Goal: Book appointment/travel/reservation

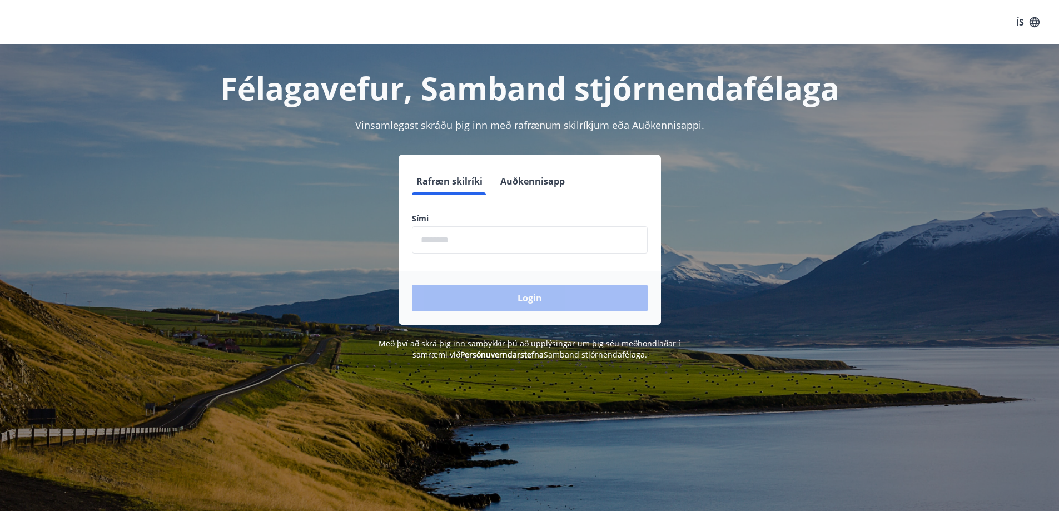
click at [461, 243] on input "phone" at bounding box center [530, 239] width 236 height 27
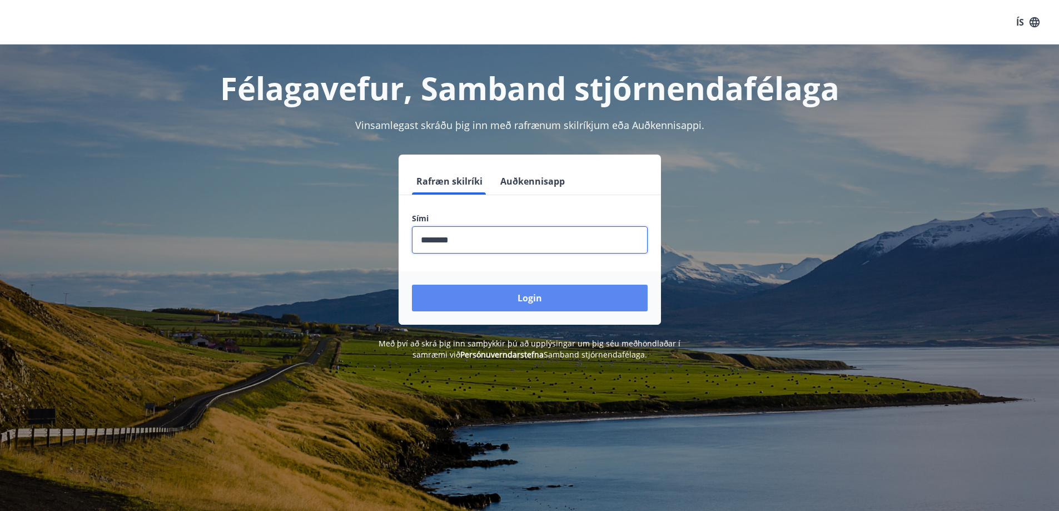
type input "********"
click at [523, 296] on button "Login" at bounding box center [530, 298] width 236 height 27
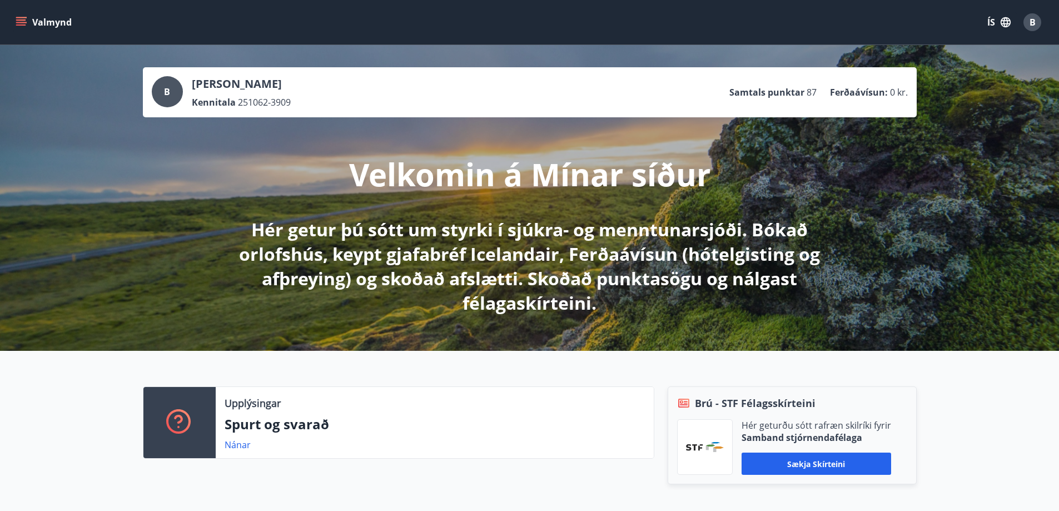
click at [19, 19] on icon "menu" at bounding box center [21, 22] width 11 height 11
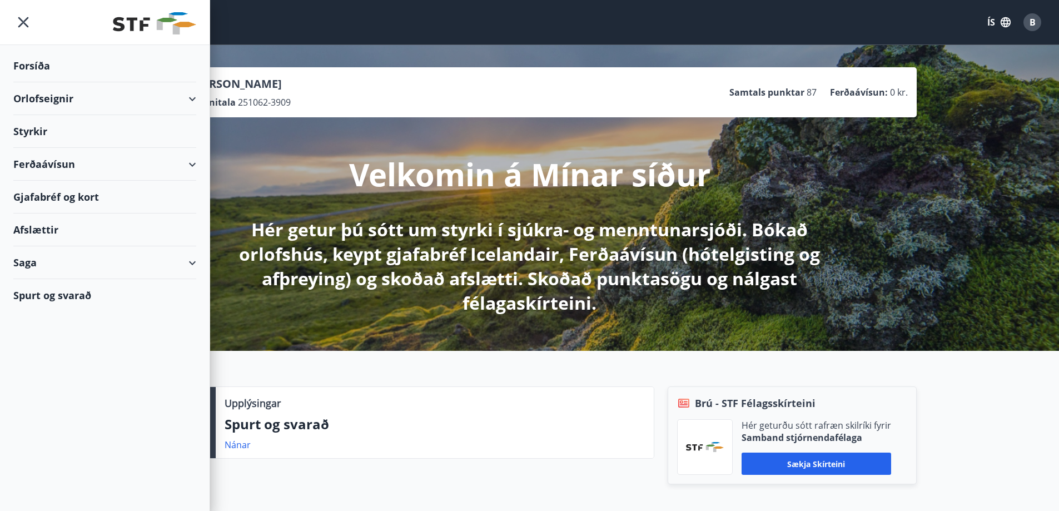
click at [190, 94] on div "Orlofseignir" at bounding box center [104, 98] width 183 height 33
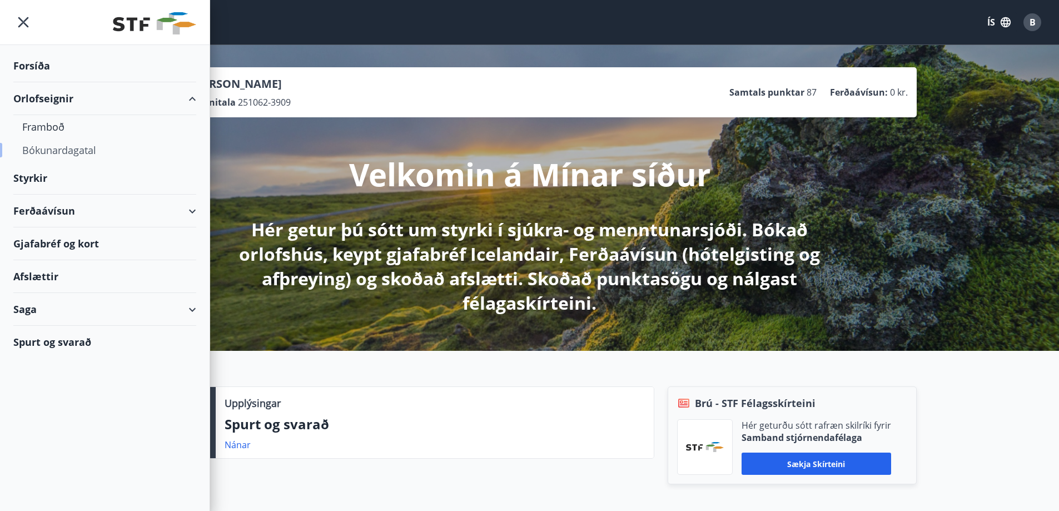
click at [61, 151] on div "Bókunardagatal" at bounding box center [104, 149] width 165 height 23
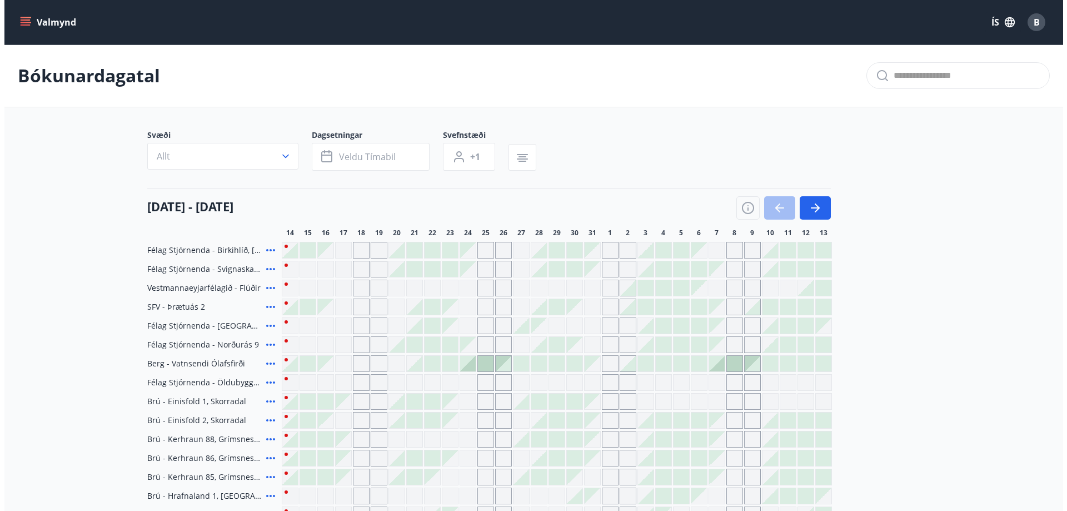
scroll to position [56, 0]
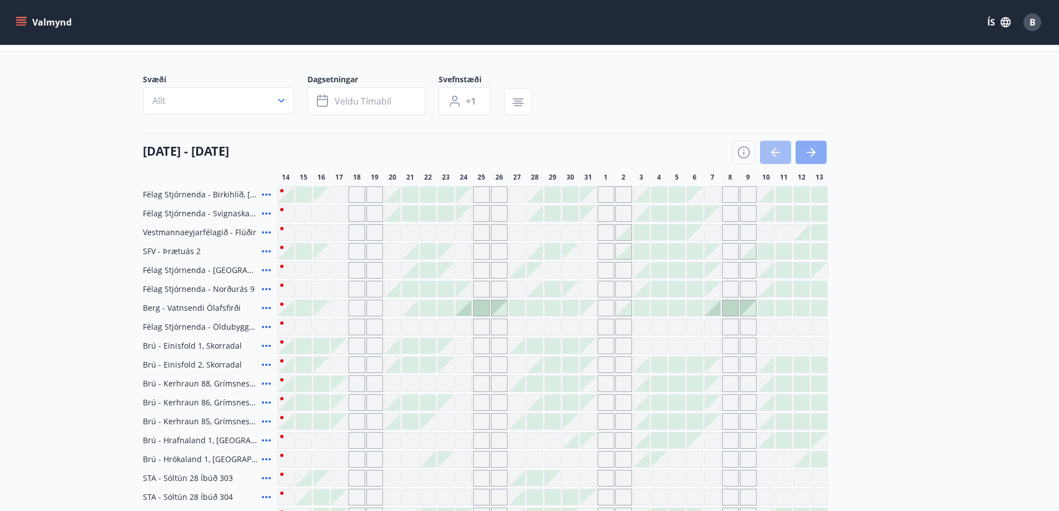
click at [810, 148] on icon "button" at bounding box center [812, 152] width 5 height 9
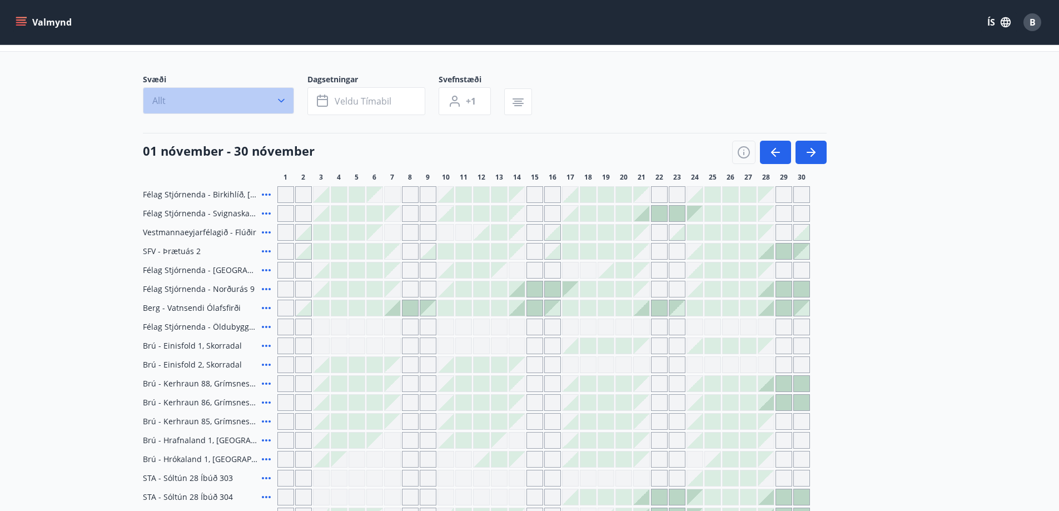
click at [281, 99] on icon "button" at bounding box center [281, 100] width 11 height 11
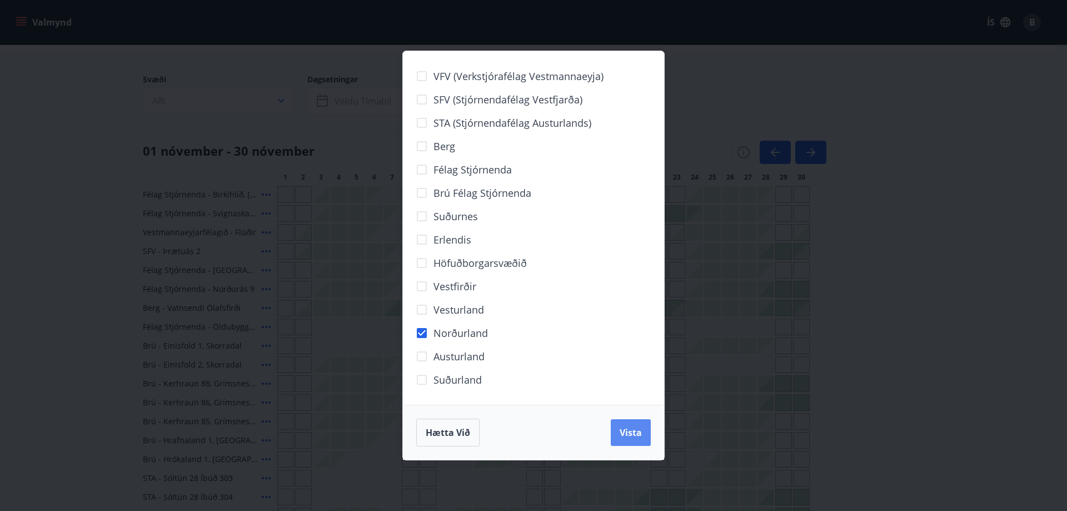
click at [635, 429] on span "Vista" at bounding box center [631, 432] width 22 height 12
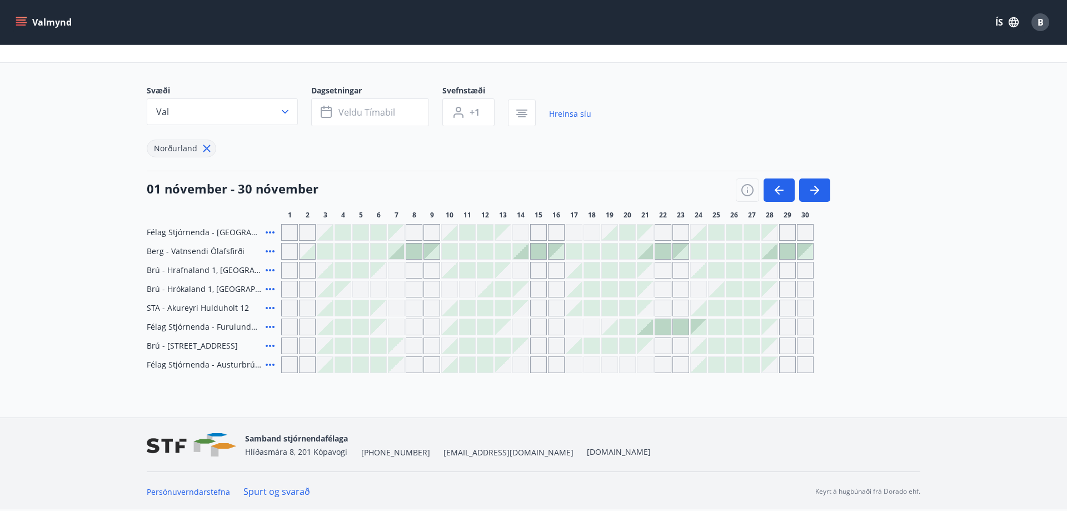
scroll to position [44, 0]
click at [324, 110] on icon "button" at bounding box center [323, 112] width 13 height 13
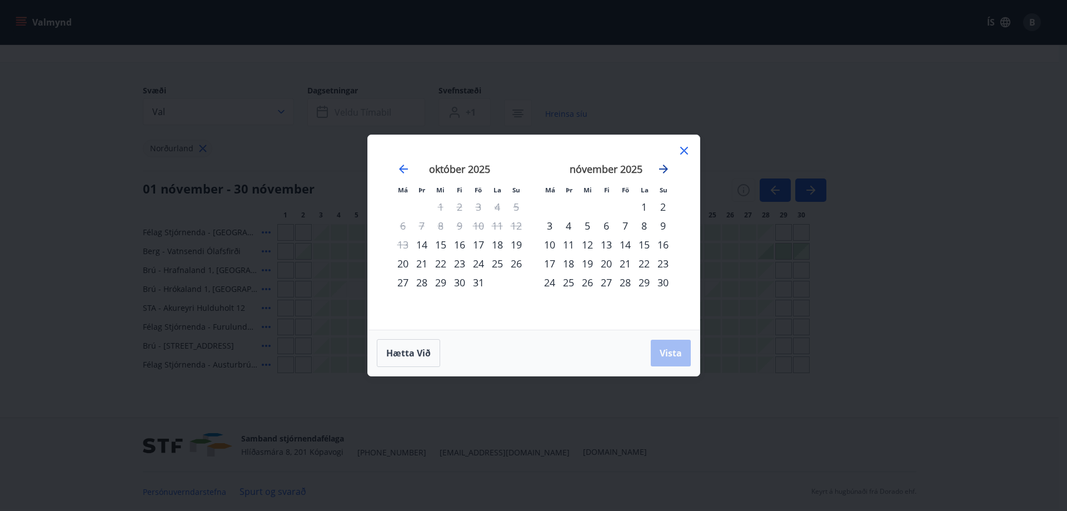
click at [665, 170] on icon "Move forward to switch to the next month." at bounding box center [663, 169] width 9 height 9
click at [665, 168] on icon "Move forward to switch to the next month." at bounding box center [663, 169] width 9 height 9
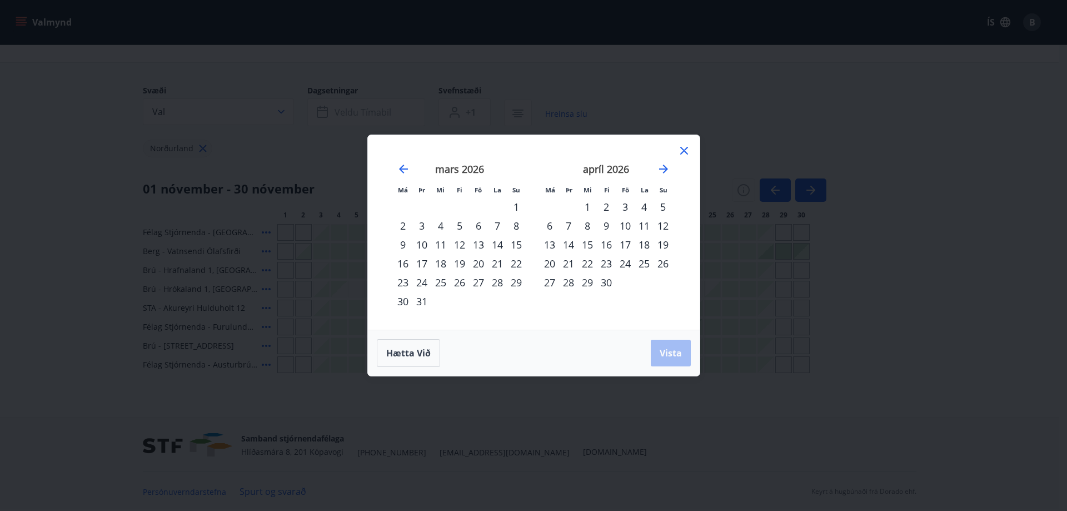
click at [624, 244] on div "17" at bounding box center [625, 244] width 19 height 19
click at [667, 350] on span "Vista" at bounding box center [671, 353] width 22 height 12
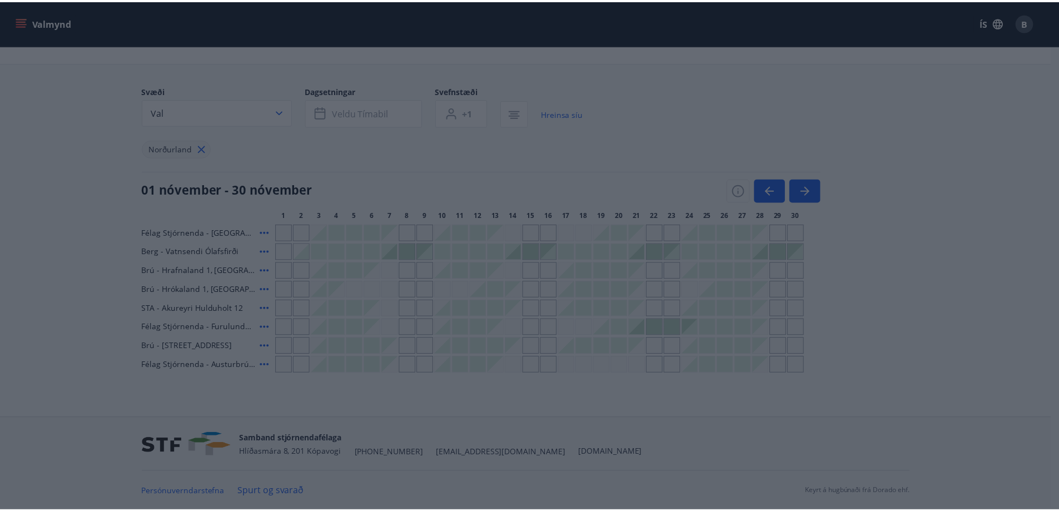
scroll to position [2, 0]
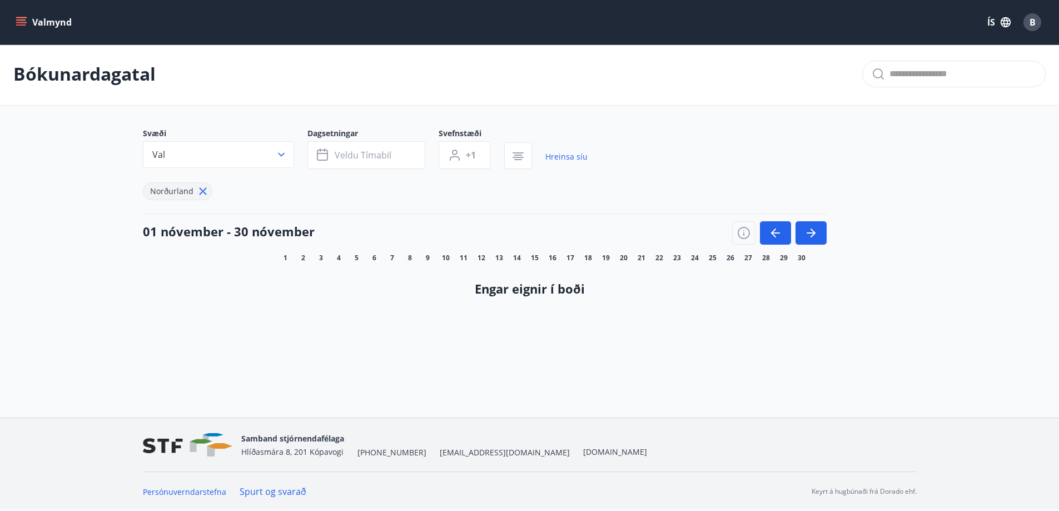
click at [199, 190] on icon at bounding box center [203, 191] width 12 height 12
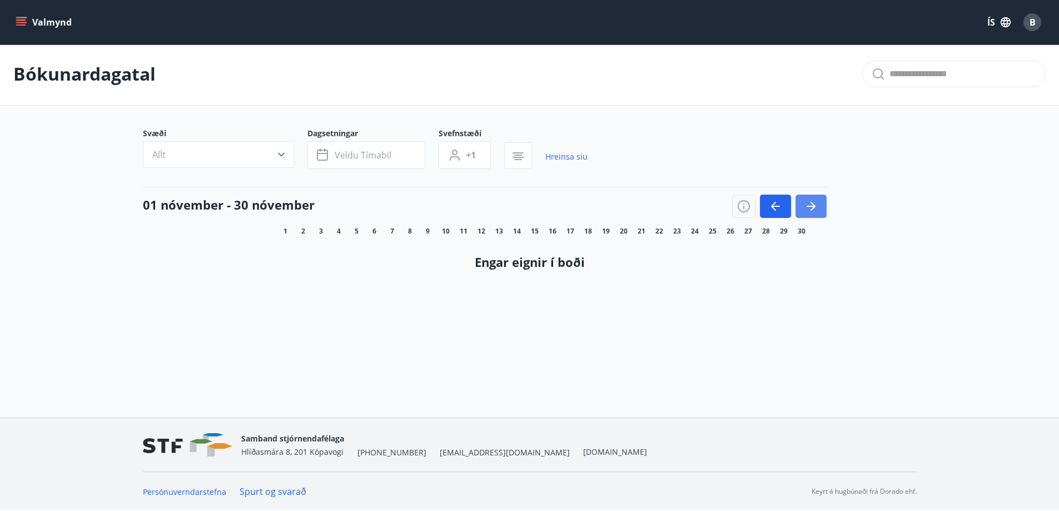
click at [807, 202] on icon "button" at bounding box center [810, 206] width 13 height 13
click at [805, 201] on icon "button" at bounding box center [810, 206] width 13 height 13
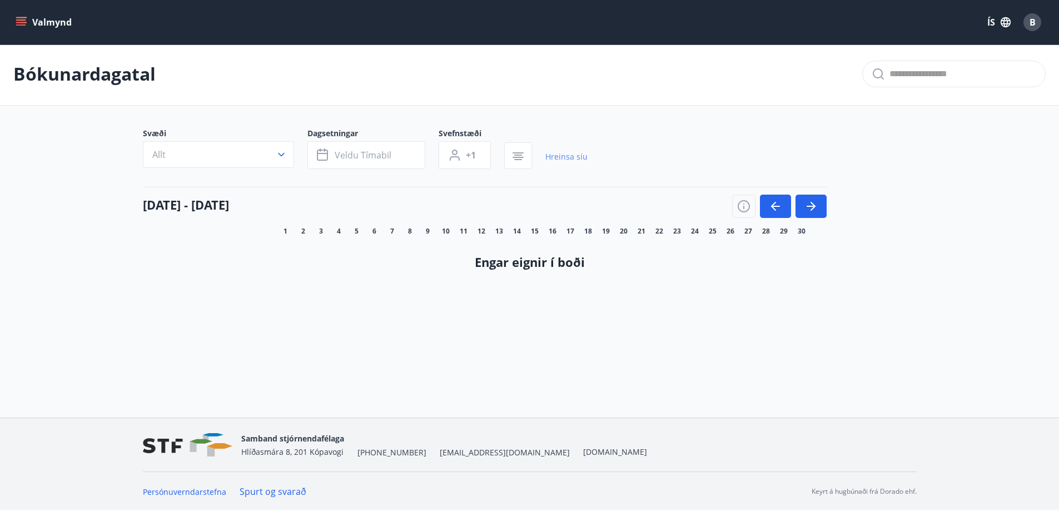
click at [554, 156] on link "Hreinsa síu" at bounding box center [566, 157] width 42 height 24
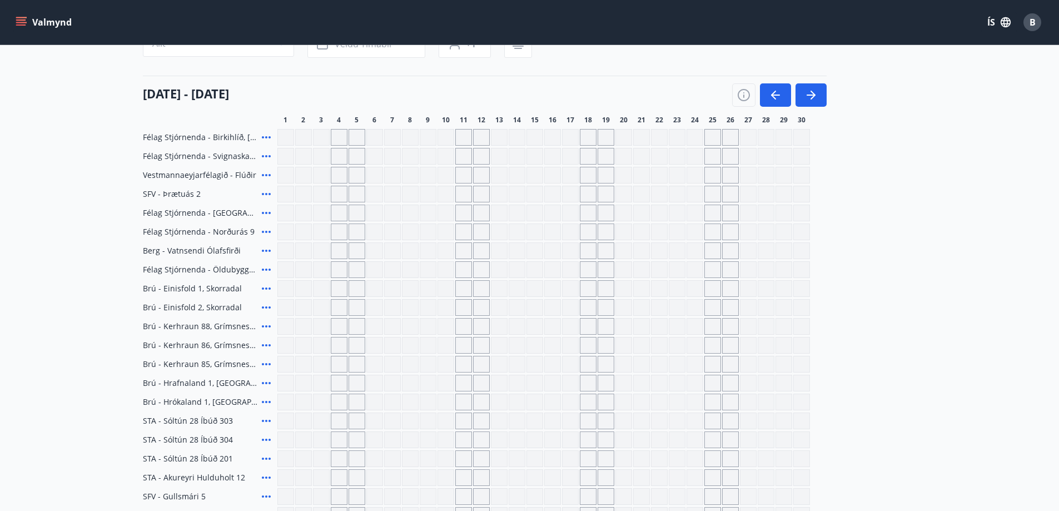
scroll to position [168, 0]
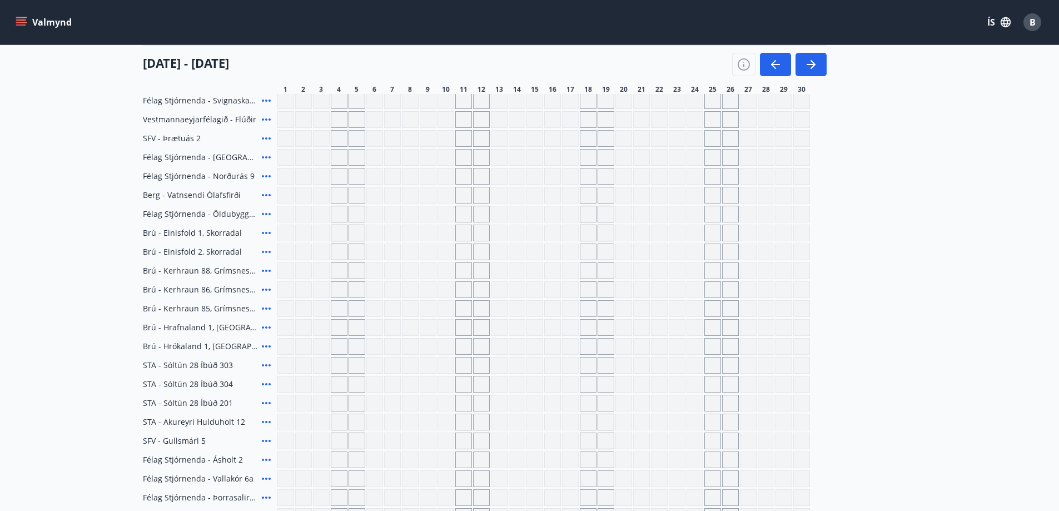
click at [266, 327] on icon at bounding box center [266, 327] width 9 height 2
click at [569, 310] on div "Gráir dagar eru ekki bókanlegir" at bounding box center [570, 308] width 17 height 17
click at [744, 65] on icon "button" at bounding box center [743, 65] width 1 height 3
click at [748, 63] on div "Skýringar á dagsetningum Upptekið Dagleiga Fast tímabil Opnar umsóknir Umsókn í…" at bounding box center [529, 255] width 1059 height 511
click at [871, 231] on div "Skýringar á dagsetningum Upptekið Dagleiga Fast tímabil Opnar umsóknir Umsókn í…" at bounding box center [529, 255] width 1059 height 511
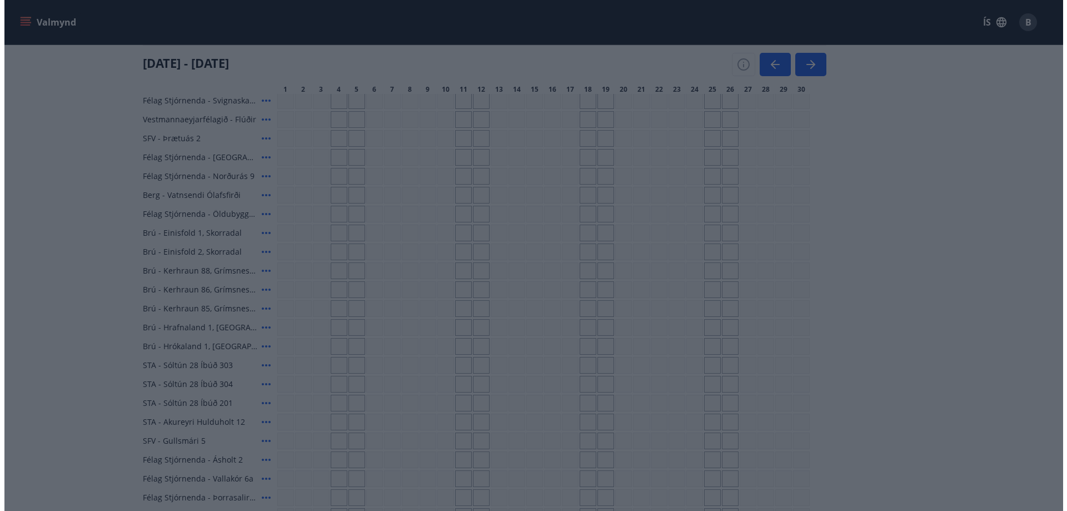
scroll to position [57, 0]
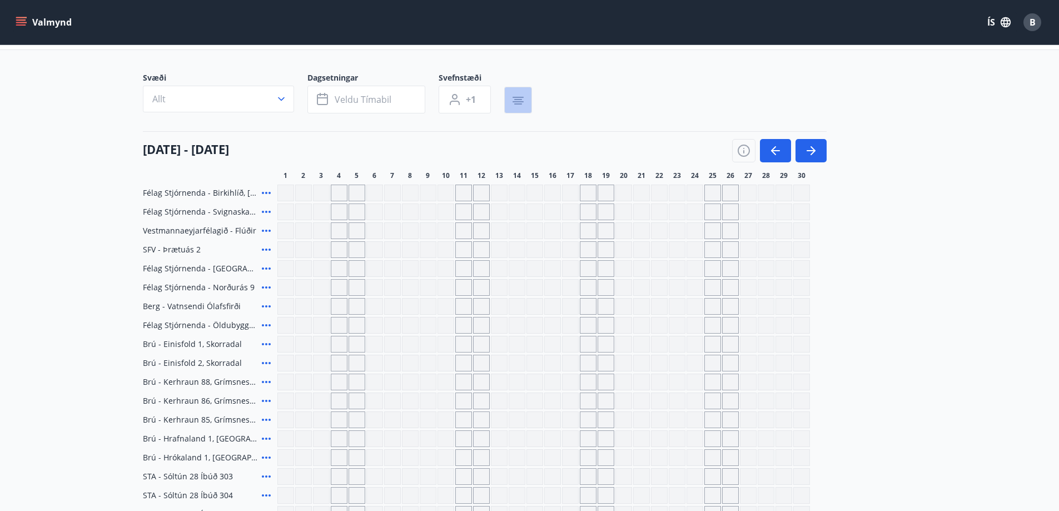
click at [514, 96] on icon "button" at bounding box center [517, 100] width 13 height 13
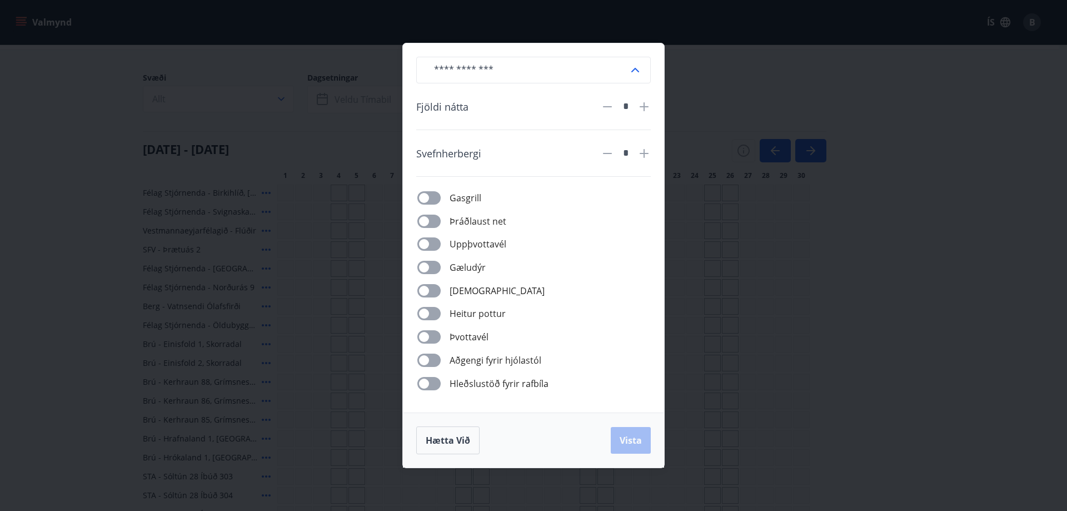
click at [637, 70] on icon at bounding box center [635, 70] width 8 height 4
click at [470, 168] on li "Hótelherbergi" at bounding box center [533, 169] width 233 height 19
type input "**********"
click at [645, 105] on icon at bounding box center [644, 106] width 9 height 9
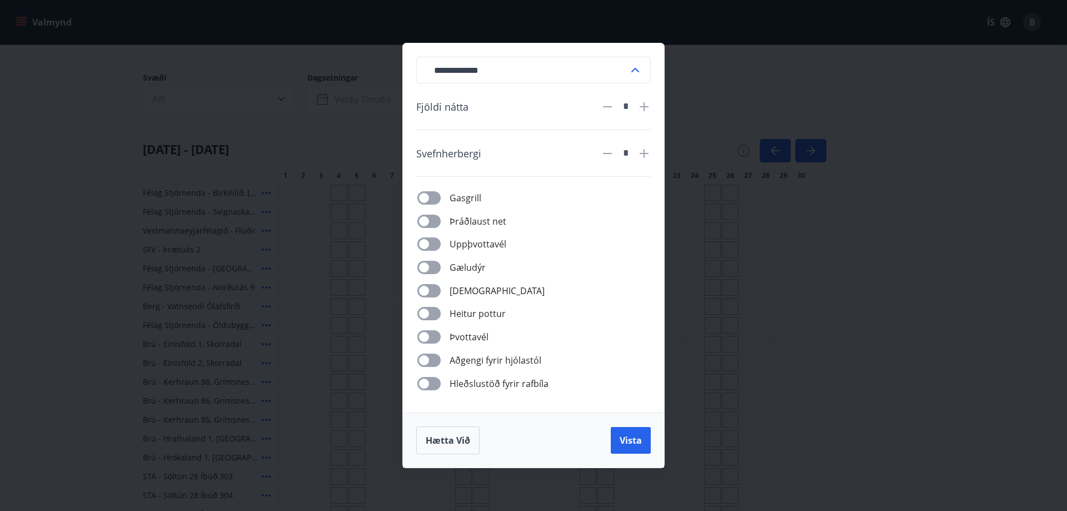
type input "*"
click at [644, 153] on icon at bounding box center [644, 153] width 1 height 1
type input "*"
click at [626, 440] on span "Vista" at bounding box center [631, 440] width 22 height 12
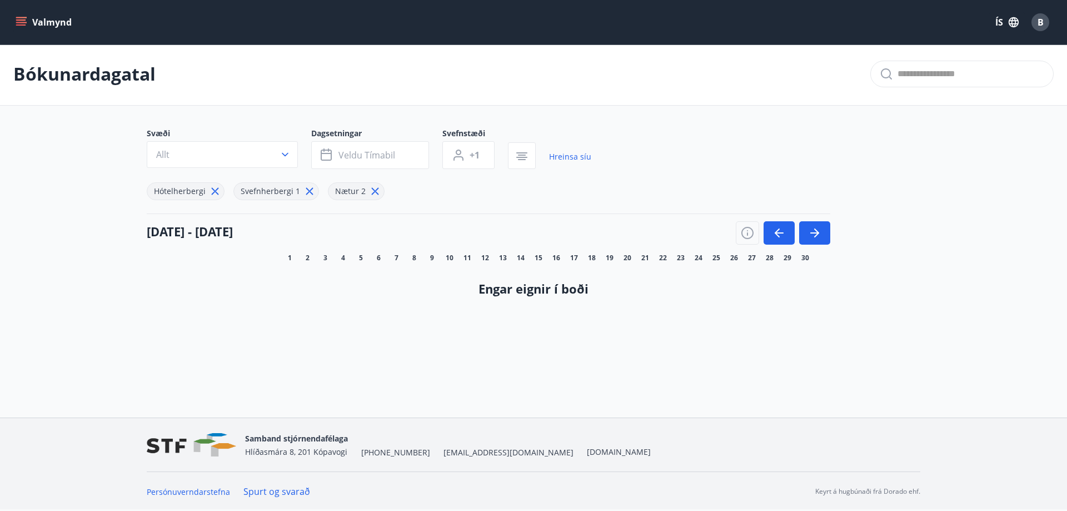
scroll to position [2, 0]
click at [564, 156] on link "Hreinsa síu" at bounding box center [566, 157] width 42 height 24
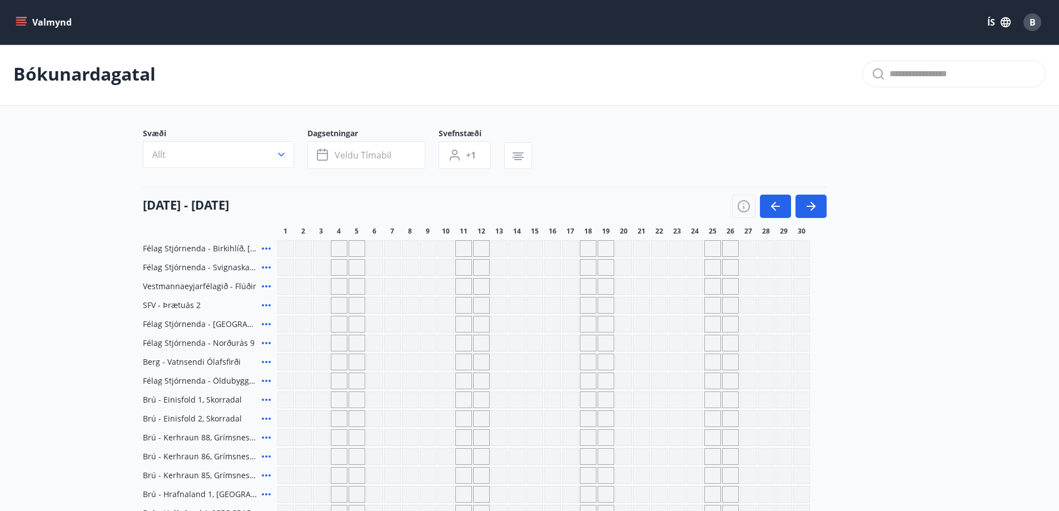
type input "*"
click at [280, 153] on icon "button" at bounding box center [281, 154] width 11 height 11
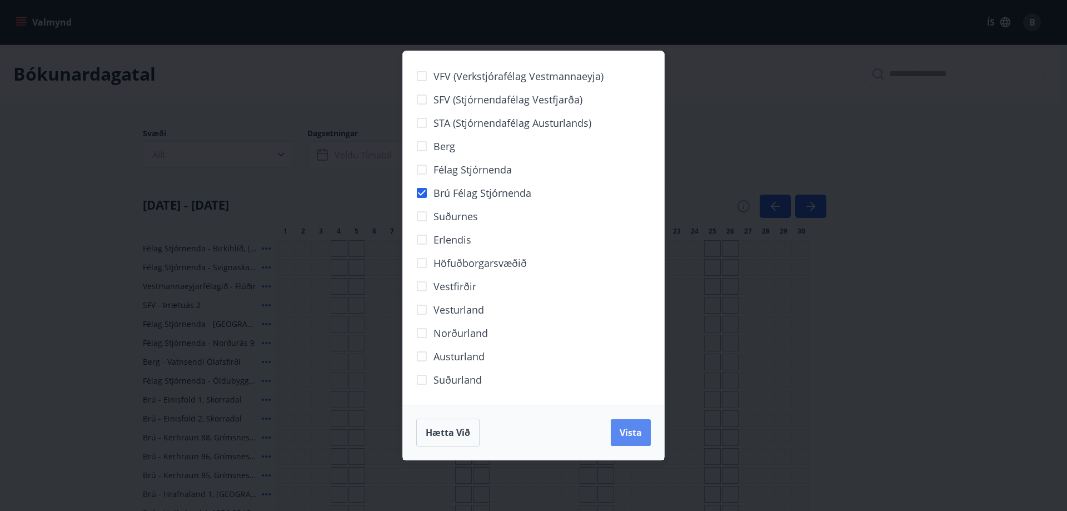
click at [626, 432] on span "Vista" at bounding box center [631, 432] width 22 height 12
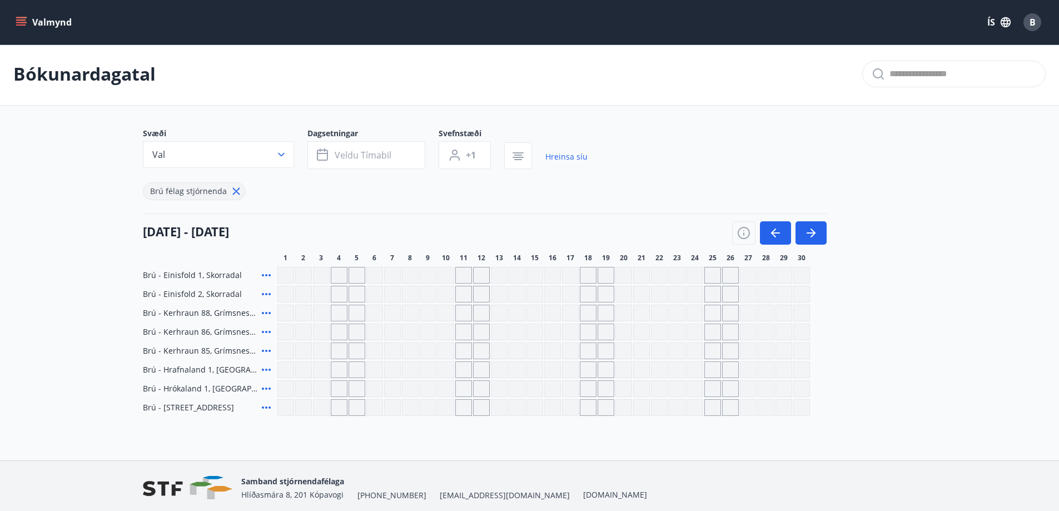
click at [267, 369] on icon at bounding box center [266, 369] width 13 height 13
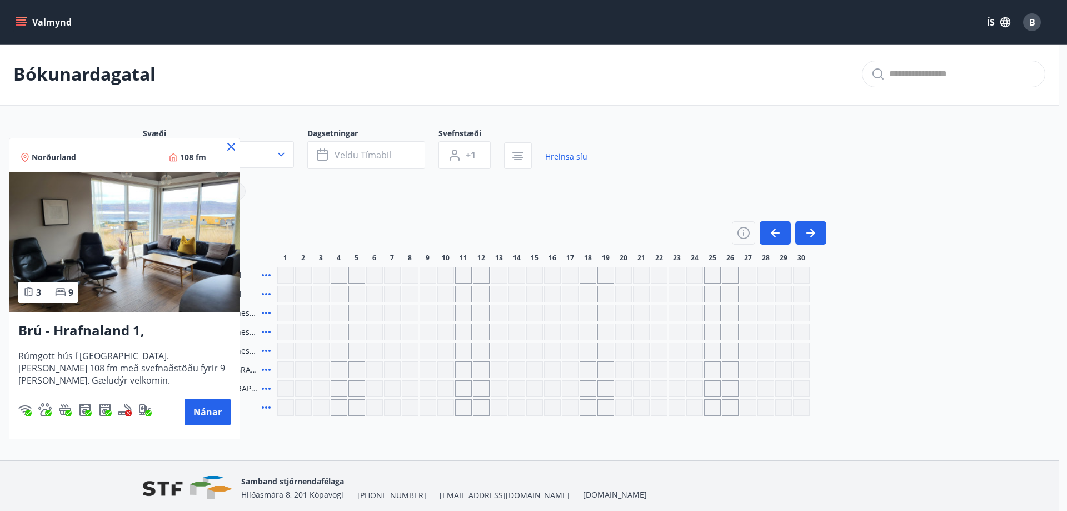
click at [267, 369] on div at bounding box center [533, 255] width 1067 height 511
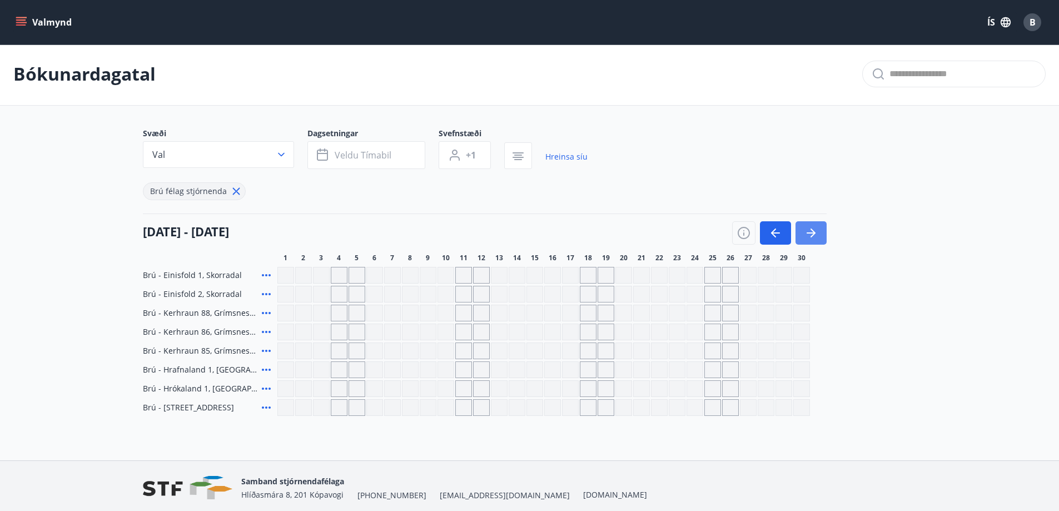
click at [812, 230] on icon "button" at bounding box center [812, 232] width 5 height 9
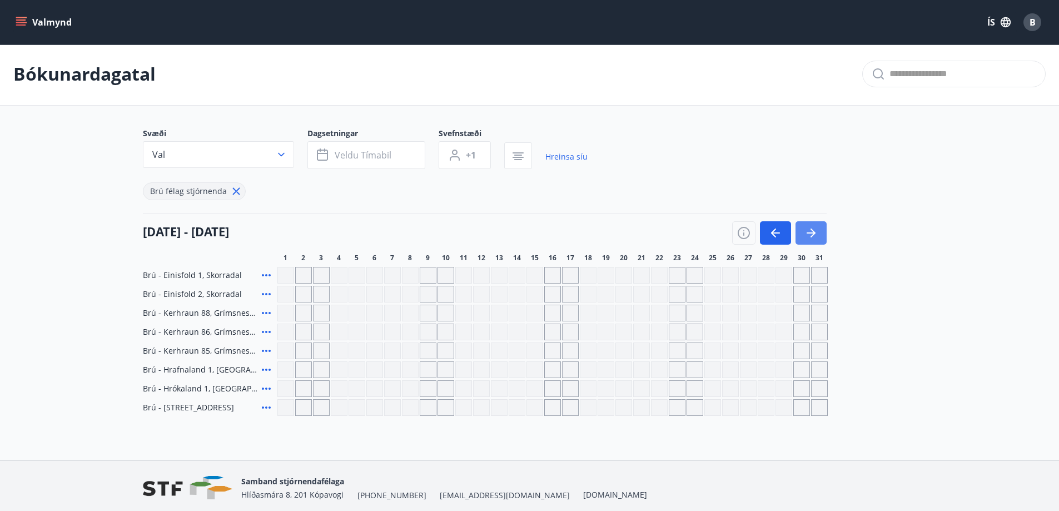
click at [812, 230] on icon "button" at bounding box center [812, 232] width 5 height 9
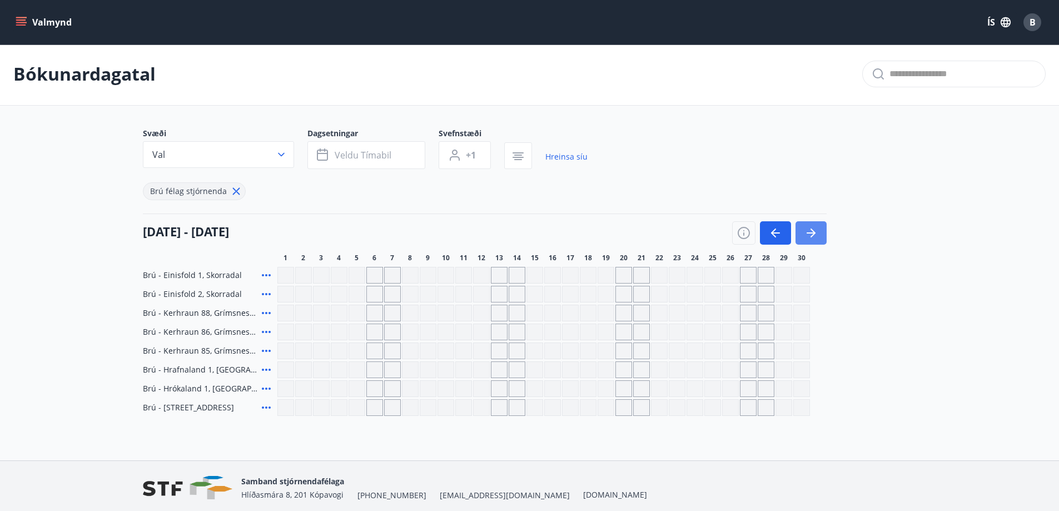
click at [812, 230] on icon "button" at bounding box center [812, 232] width 5 height 9
click at [1030, 18] on span "B" at bounding box center [1033, 22] width 6 height 12
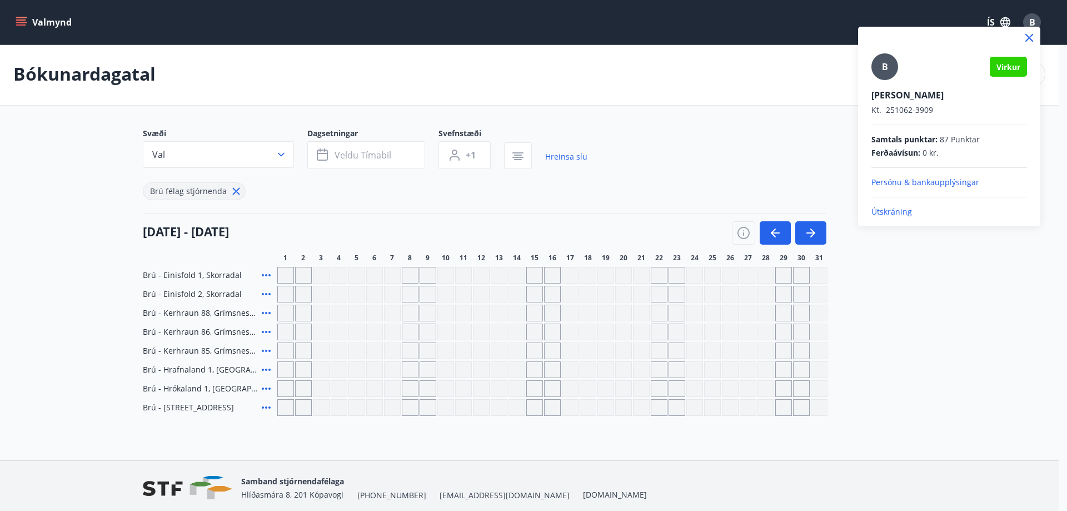
click at [896, 209] on p "Útskráning" at bounding box center [950, 211] width 156 height 11
